Goal: Download file/media

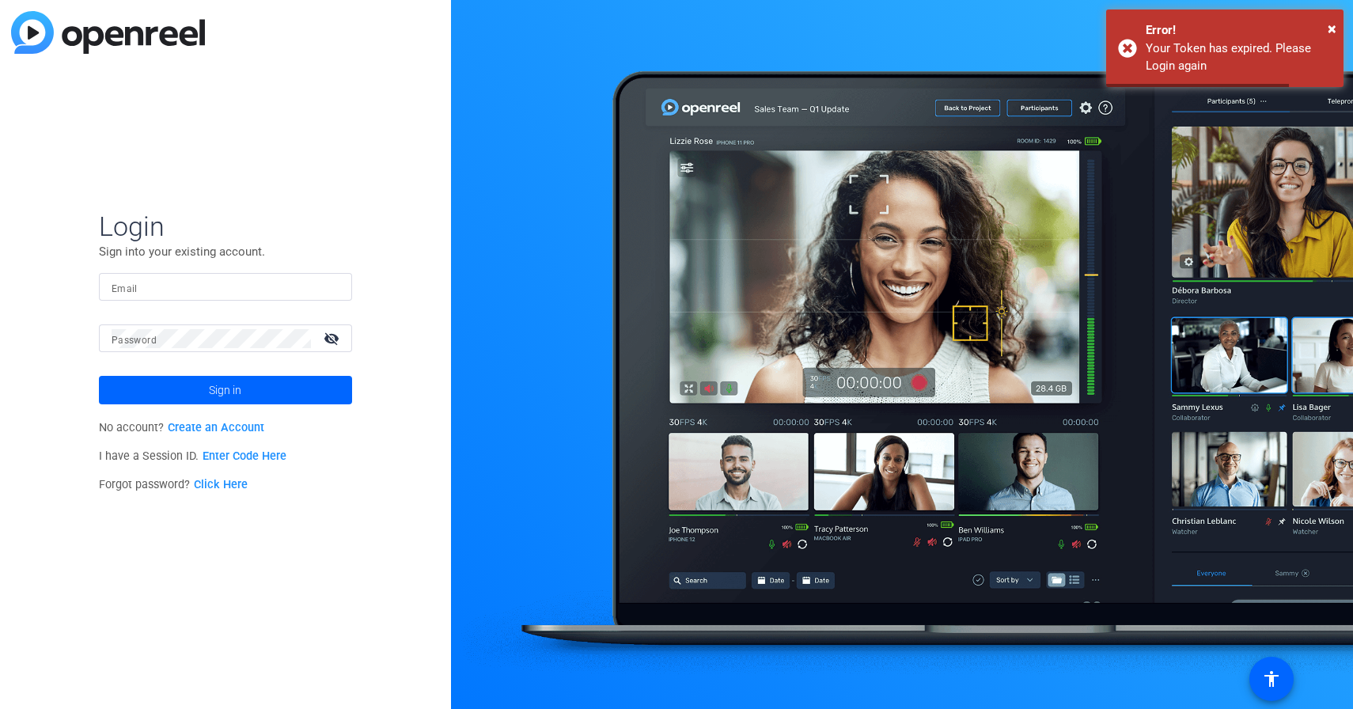
click at [278, 288] on input "Email" at bounding box center [226, 287] width 228 height 19
type input "[EMAIL_ADDRESS][DOMAIN_NAME]"
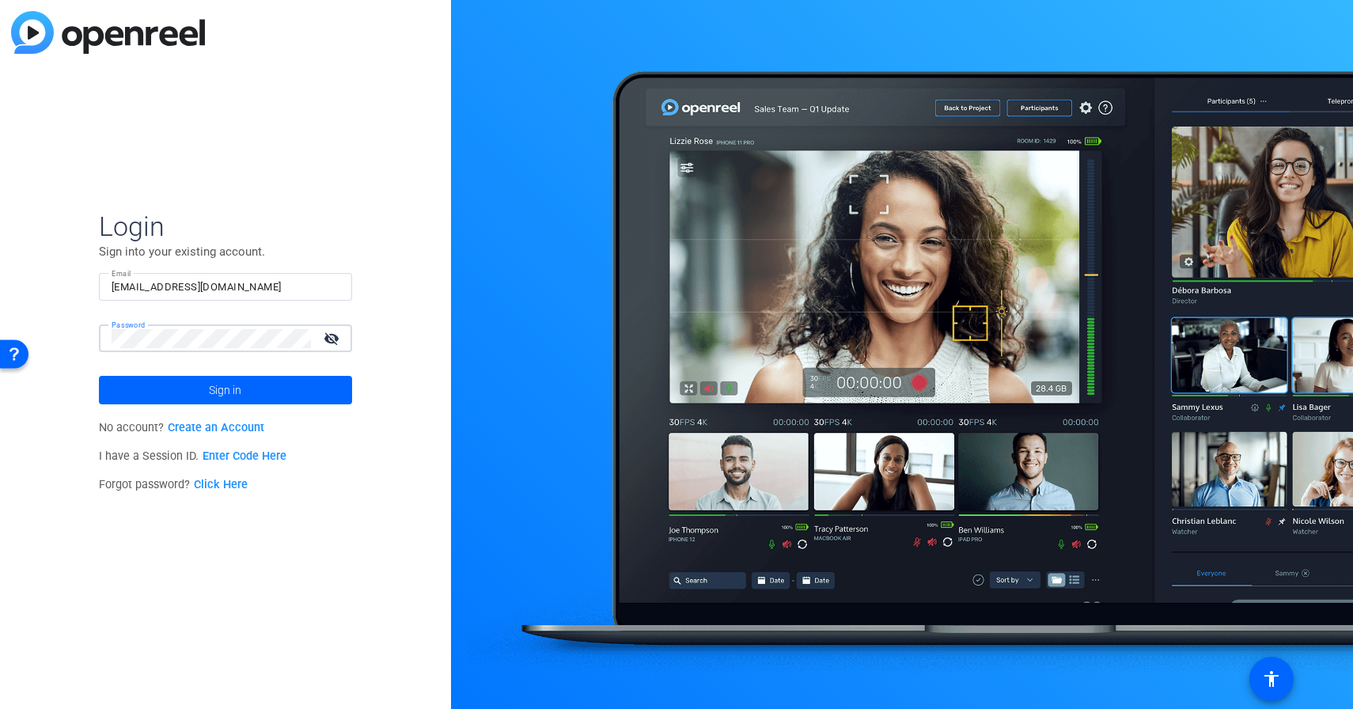
click at [99, 376] on button "Sign in" at bounding box center [225, 390] width 253 height 28
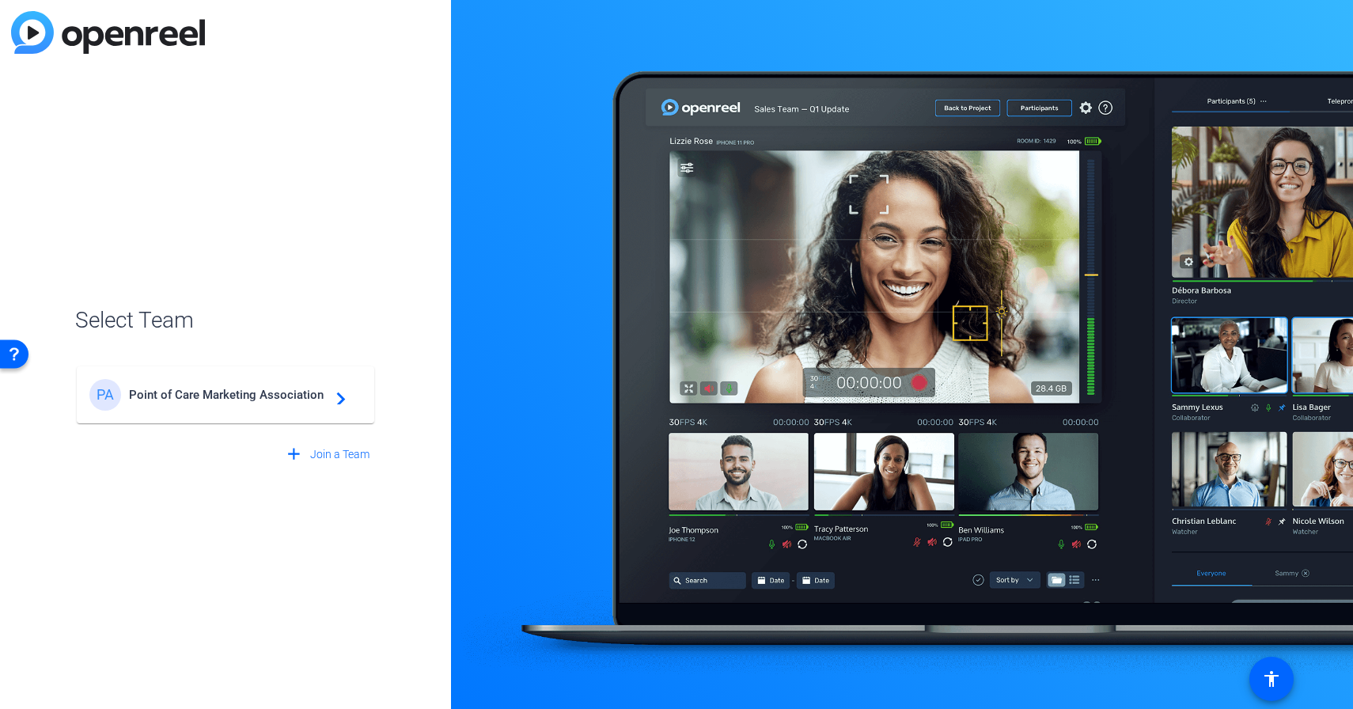
click at [287, 381] on div "PA Point of Care Marketing Association navigate_next" at bounding box center [225, 395] width 272 height 32
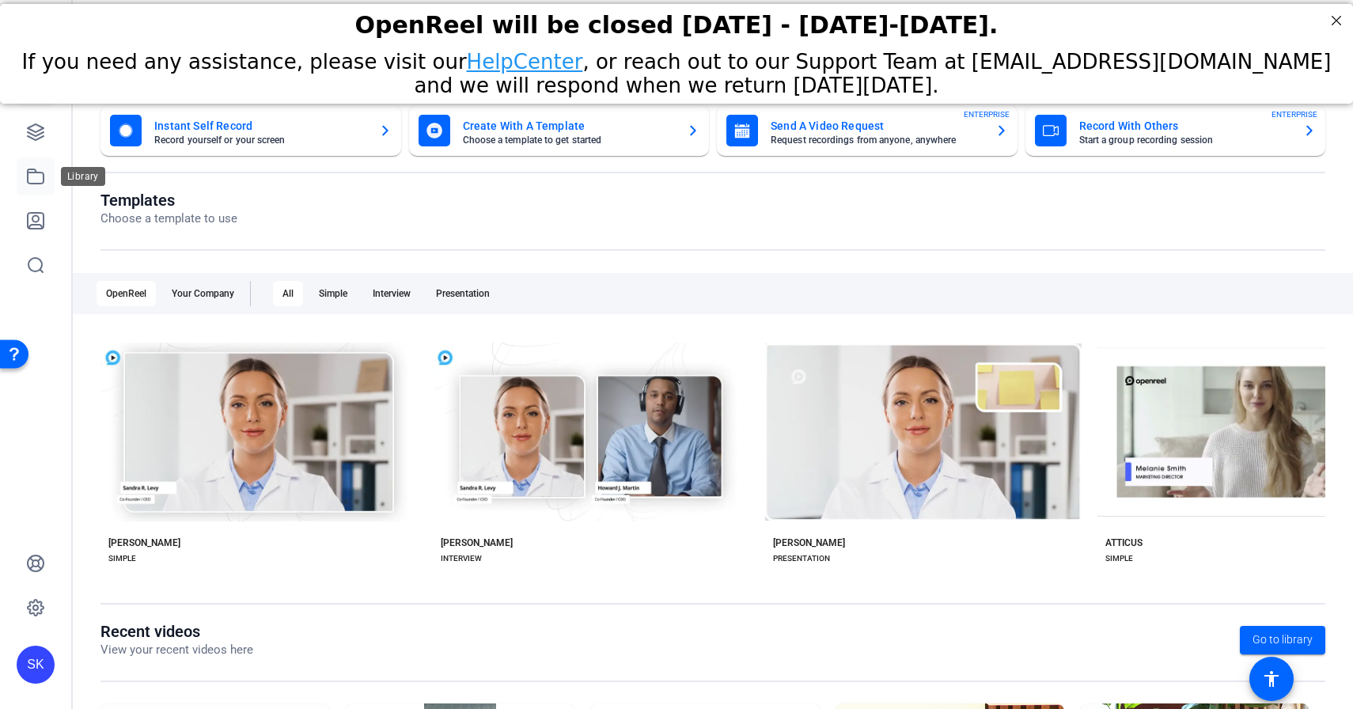
click at [38, 180] on icon at bounding box center [35, 176] width 19 height 19
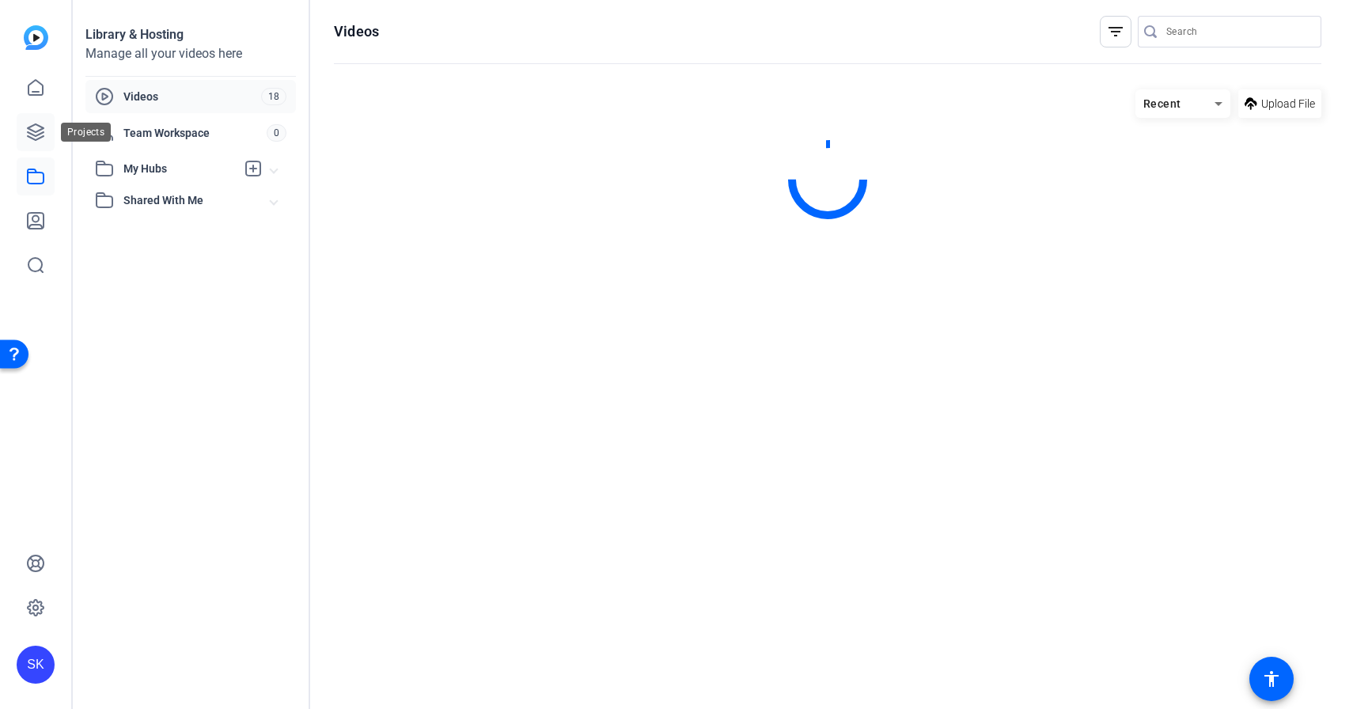
click at [37, 131] on icon at bounding box center [36, 132] width 16 height 16
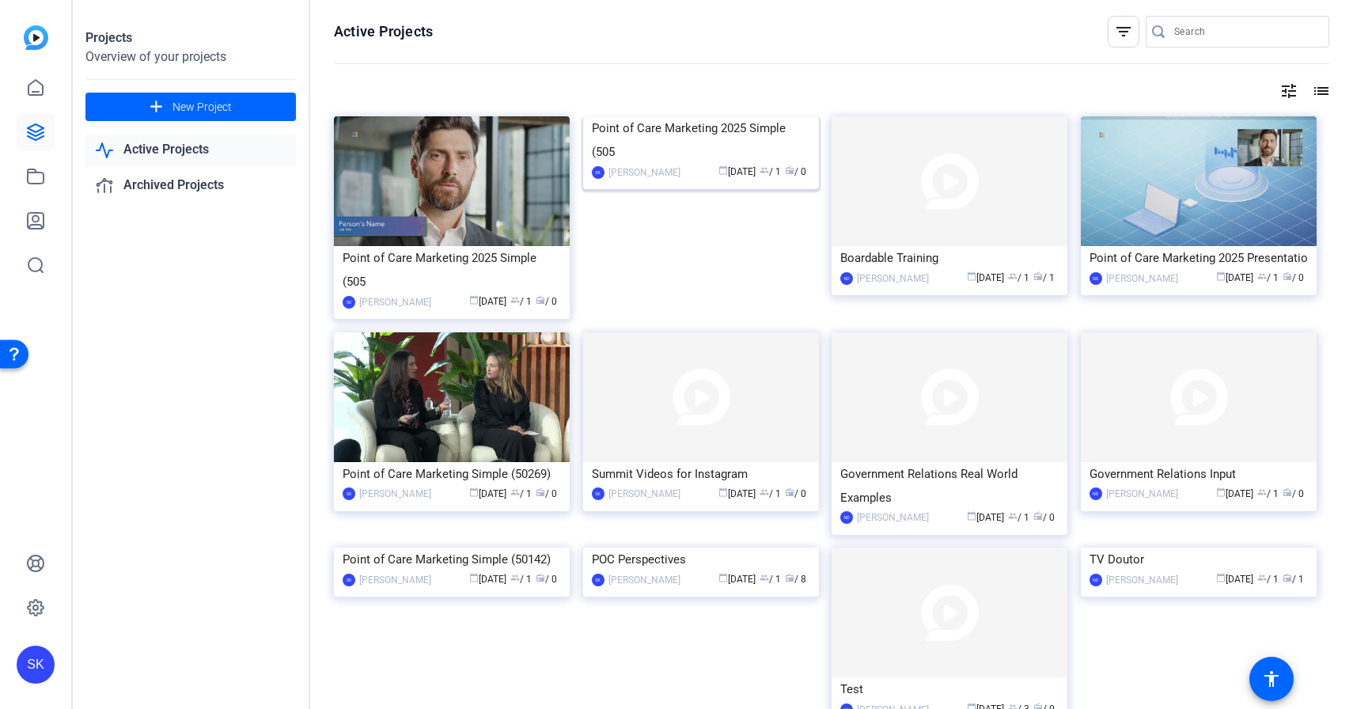
click at [749, 116] on img at bounding box center [701, 116] width 236 height 0
click at [685, 116] on img at bounding box center [701, 116] width 236 height 0
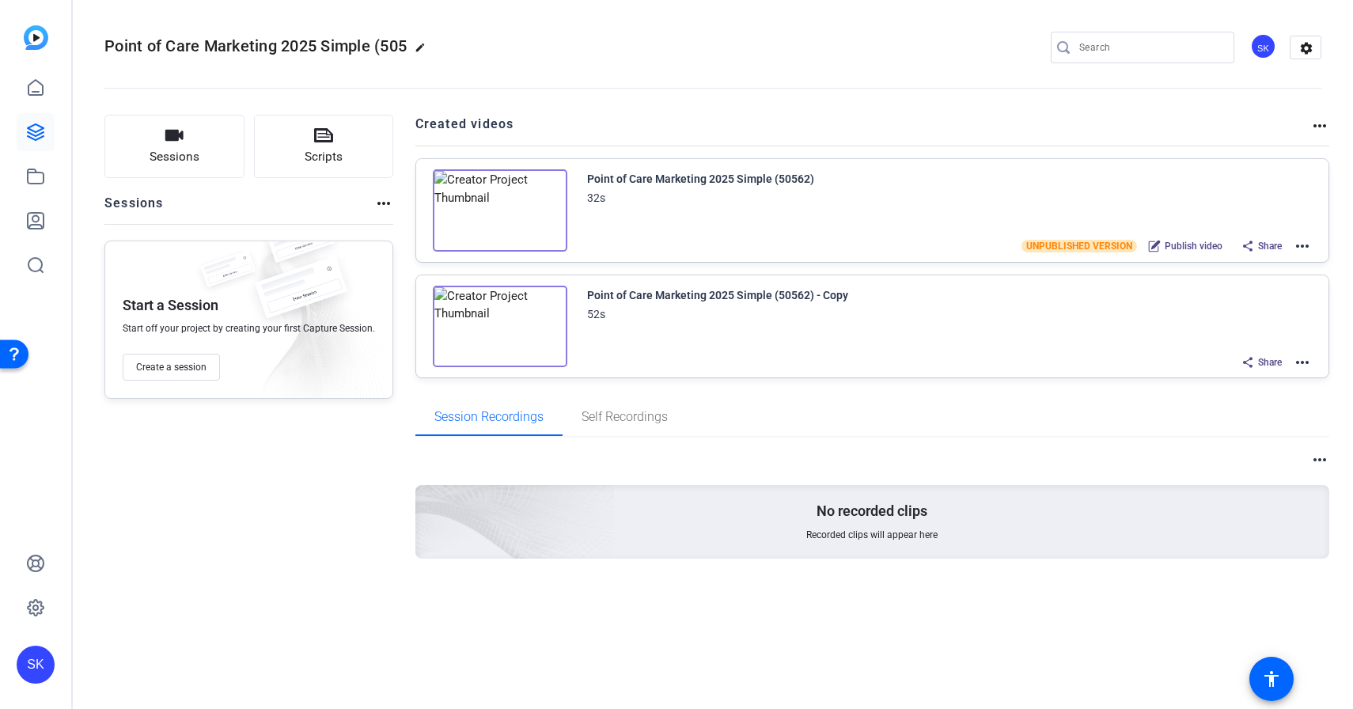
click at [533, 222] on img at bounding box center [500, 210] width 135 height 82
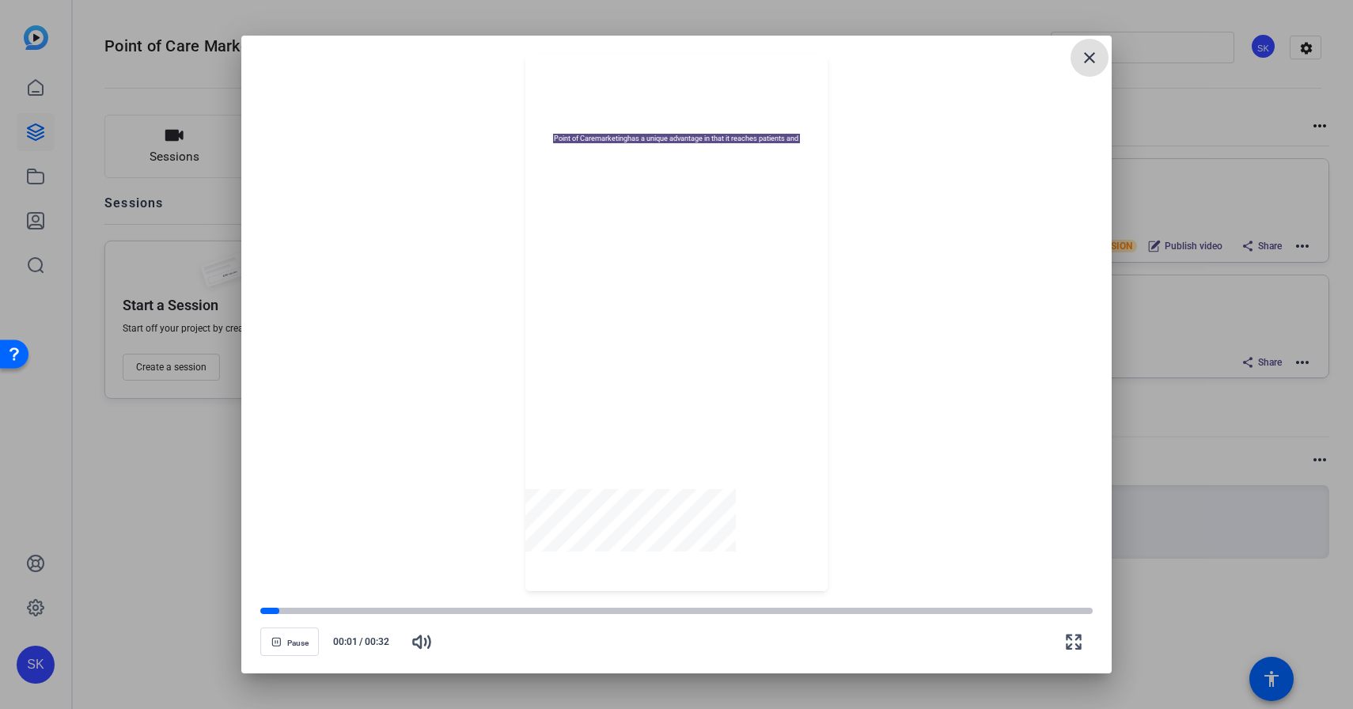
click at [1087, 60] on mat-icon "close" at bounding box center [1089, 57] width 19 height 19
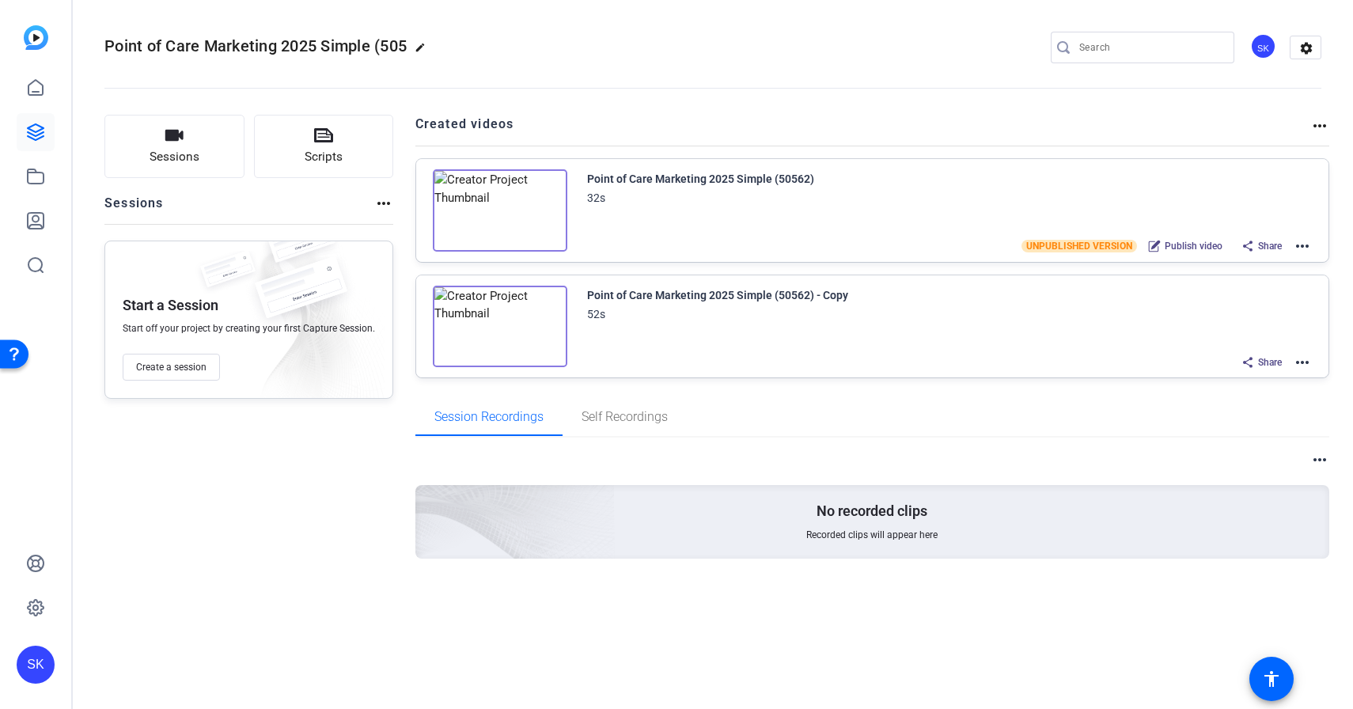
click at [1303, 244] on mat-icon "more_horiz" at bounding box center [1302, 246] width 19 height 19
click at [1271, 264] on span "Edit in Creator" at bounding box center [1244, 265] width 110 height 19
click at [628, 183] on div "Point of Care Marketing 2025 Simple (50562)" at bounding box center [700, 178] width 227 height 19
click at [492, 212] on img at bounding box center [500, 210] width 135 height 82
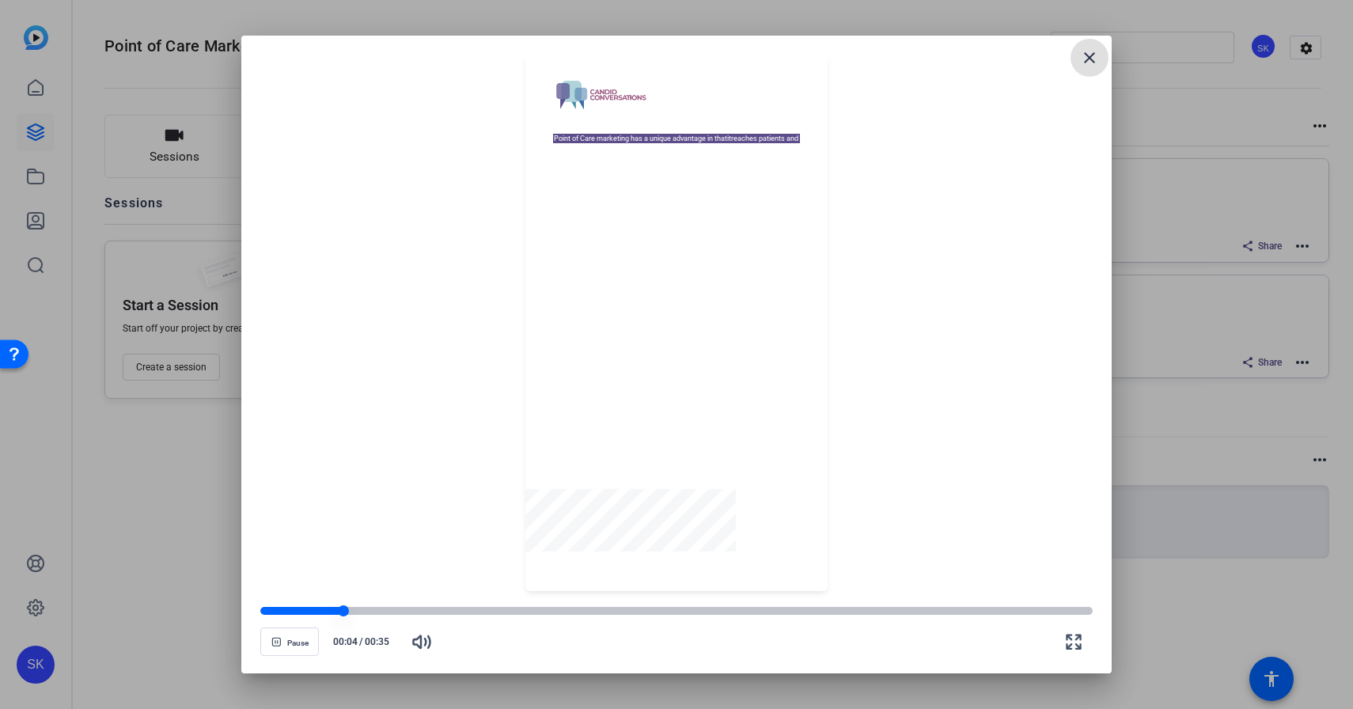
click at [1071, 611] on div at bounding box center [676, 611] width 832 height 8
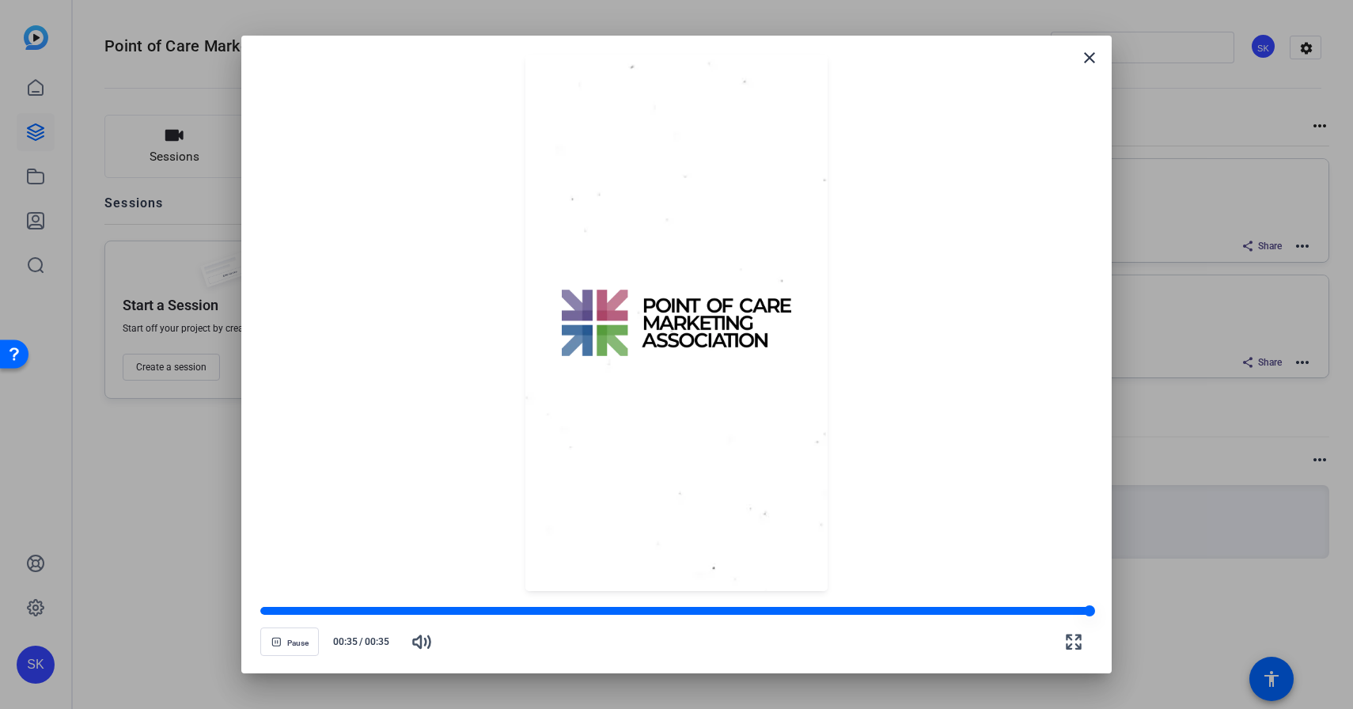
click at [932, 609] on div at bounding box center [674, 611] width 829 height 8
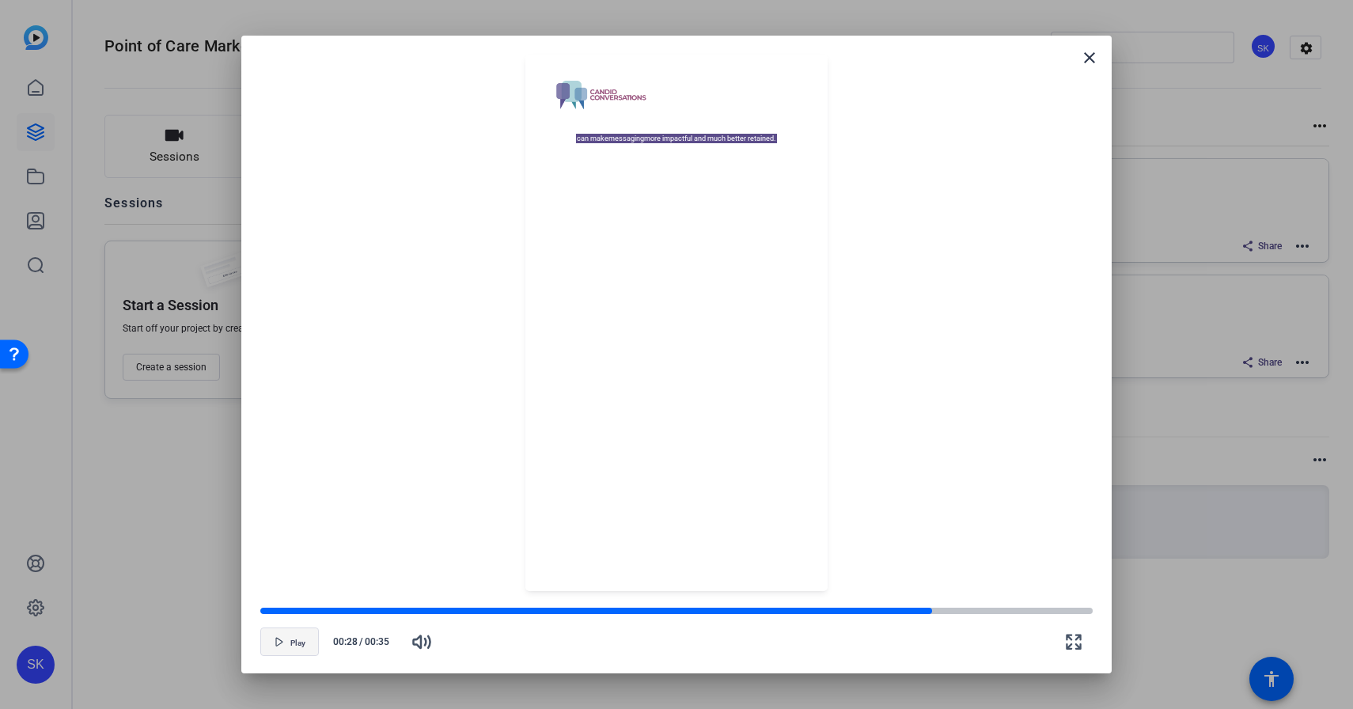
click at [304, 644] on span "Play" at bounding box center [297, 643] width 15 height 9
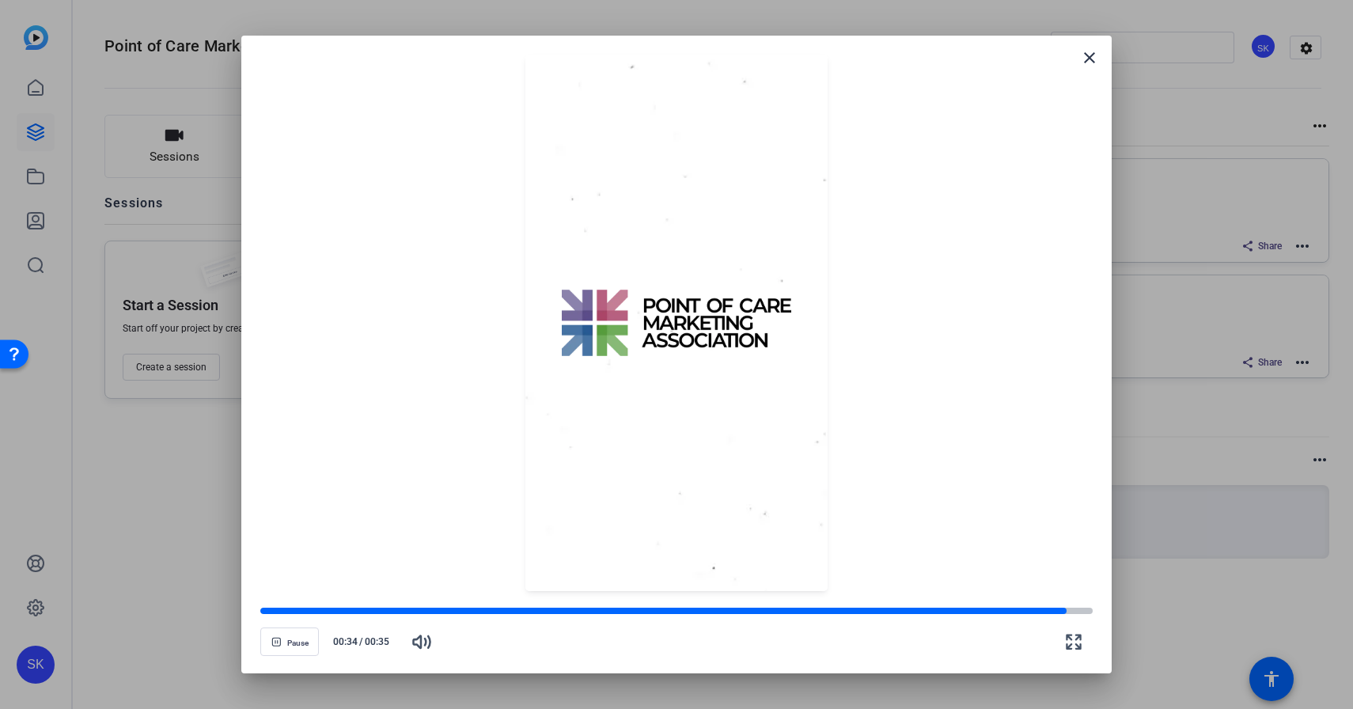
click at [196, 609] on div at bounding box center [676, 354] width 1353 height 709
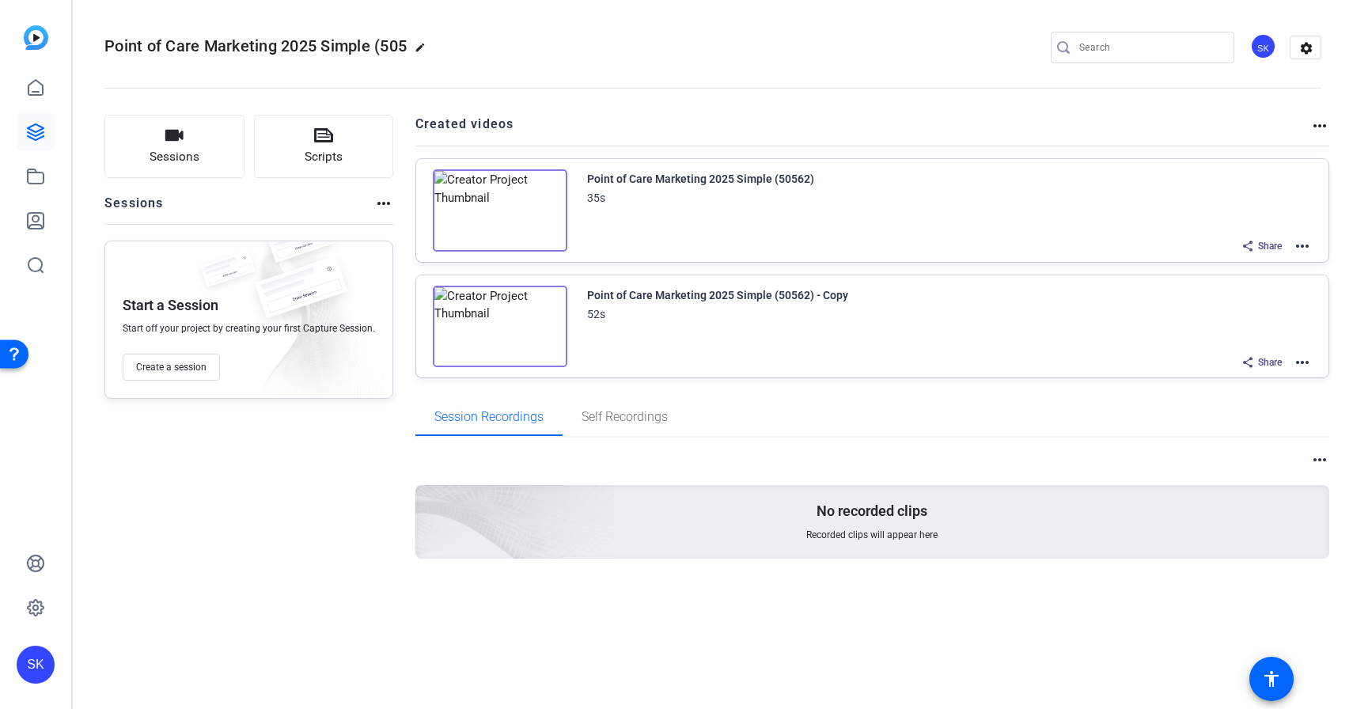
click at [1302, 249] on mat-icon "more_horiz" at bounding box center [1302, 246] width 19 height 19
click at [1243, 382] on span "Download Video" at bounding box center [1244, 383] width 110 height 19
